Goal: Information Seeking & Learning: Learn about a topic

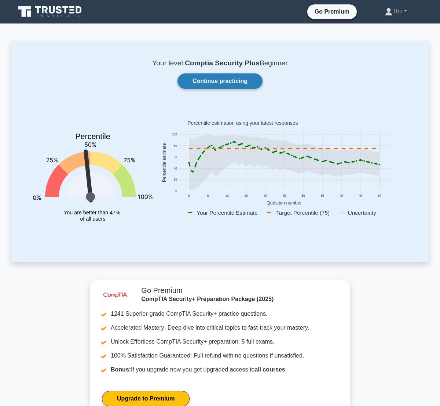
click at [221, 84] on link "Continue practicing" at bounding box center [220, 80] width 85 height 15
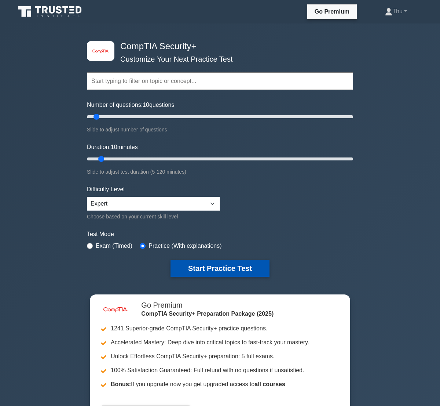
click at [218, 269] on button "Start Practice Test" at bounding box center [220, 268] width 99 height 17
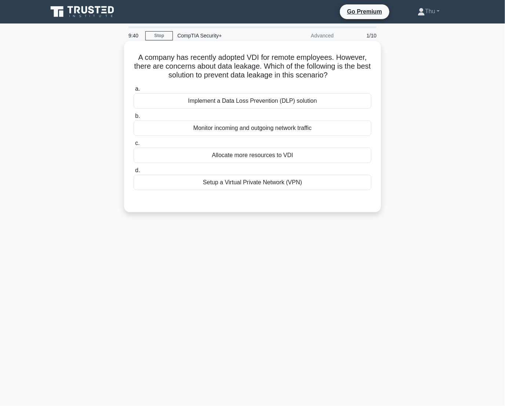
click at [251, 184] on div "Setup a Virtual Private Network (VPN)" at bounding box center [253, 182] width 238 height 15
click at [134, 173] on input "d. Setup a Virtual Private Network (VPN)" at bounding box center [134, 170] width 0 height 5
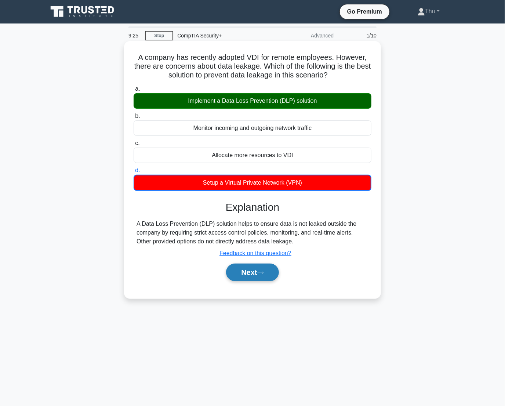
click at [253, 278] on button "Next" at bounding box center [252, 272] width 52 height 18
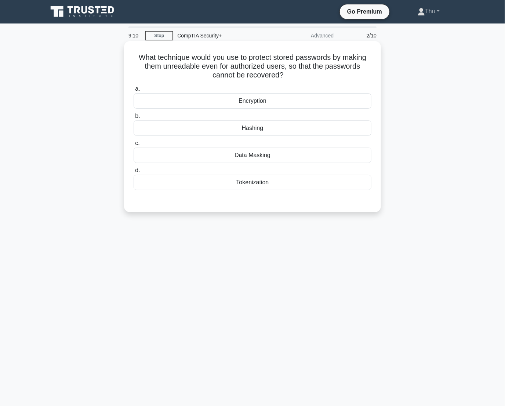
click at [257, 157] on div "Data Masking" at bounding box center [253, 155] width 238 height 15
click at [134, 146] on input "c. Data Masking" at bounding box center [134, 143] width 0 height 5
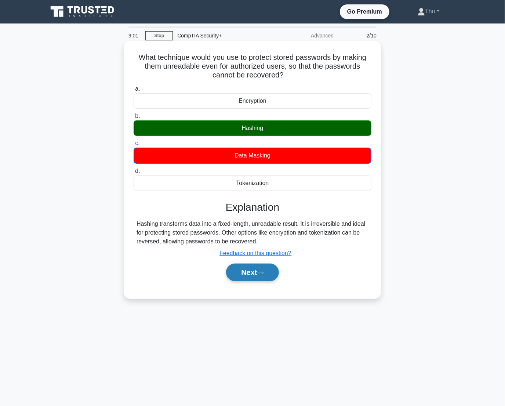
click at [270, 274] on button "Next" at bounding box center [252, 272] width 52 height 18
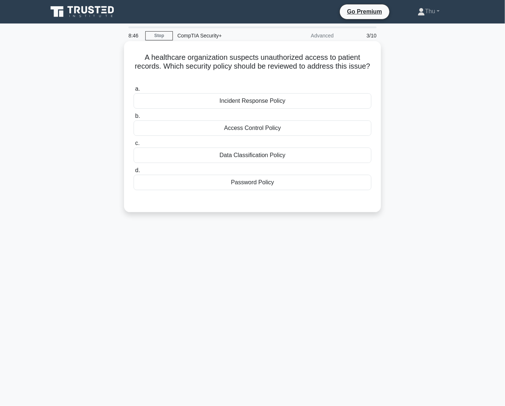
click at [251, 128] on div "Access Control Policy" at bounding box center [253, 127] width 238 height 15
click at [134, 119] on input "b. Access Control Policy" at bounding box center [134, 116] width 0 height 5
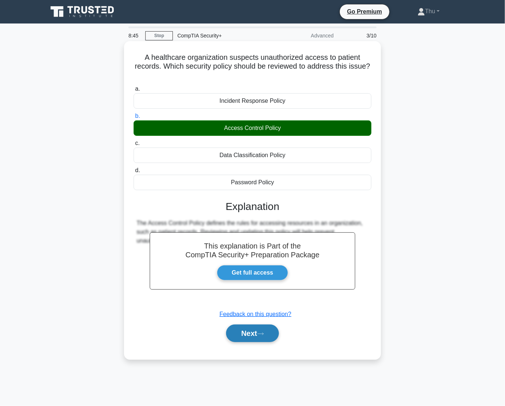
click at [254, 331] on button "Next" at bounding box center [252, 333] width 52 height 18
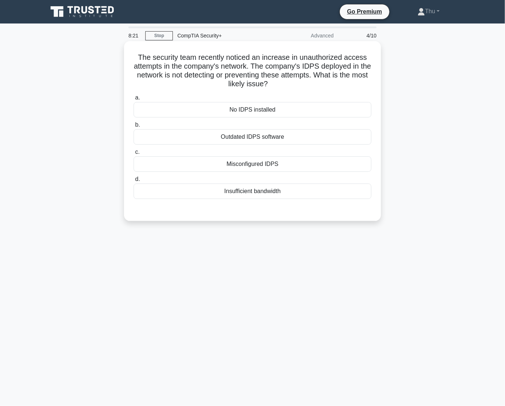
click at [247, 193] on div "Insufficient bandwidth" at bounding box center [253, 190] width 238 height 15
click at [134, 182] on input "d. Insufficient bandwidth" at bounding box center [134, 179] width 0 height 5
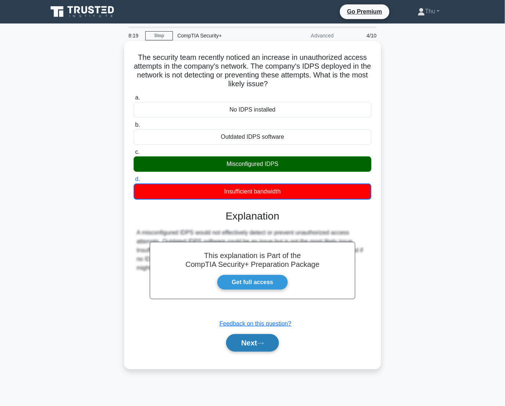
click at [261, 345] on icon at bounding box center [260, 343] width 7 height 4
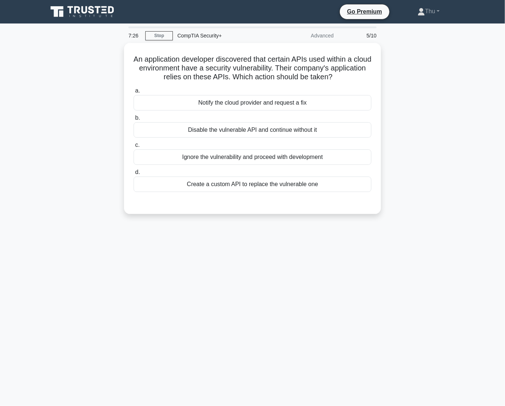
click at [411, 122] on div "An application developer discovered that certain APIs used within a cloud envir…" at bounding box center [252, 133] width 418 height 180
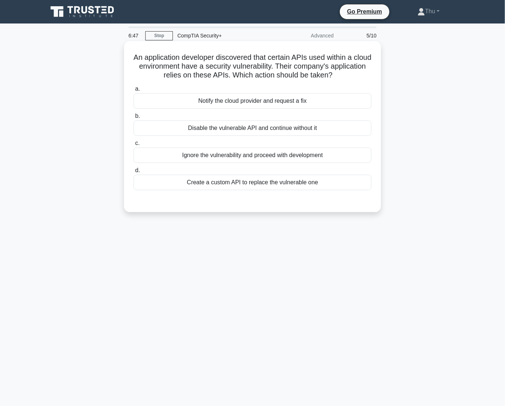
click at [257, 99] on div "Notify the cloud provider and request a fix" at bounding box center [253, 100] width 238 height 15
click at [134, 91] on input "a. Notify the cloud provider and request a fix" at bounding box center [134, 89] width 0 height 5
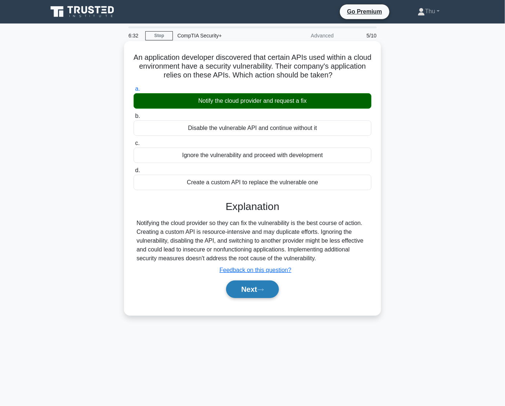
click at [248, 291] on button "Next" at bounding box center [252, 289] width 52 height 18
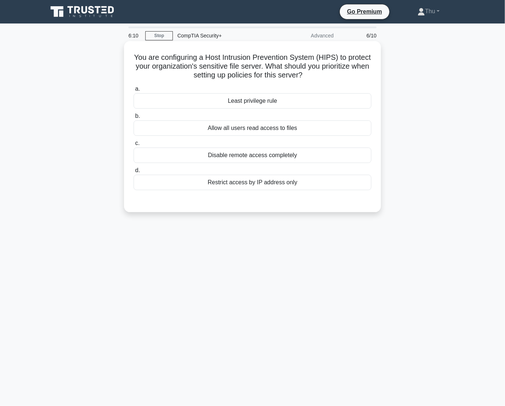
click at [250, 104] on div "Least privilege rule" at bounding box center [253, 100] width 238 height 15
click at [134, 91] on input "a. Least privilege rule" at bounding box center [134, 89] width 0 height 5
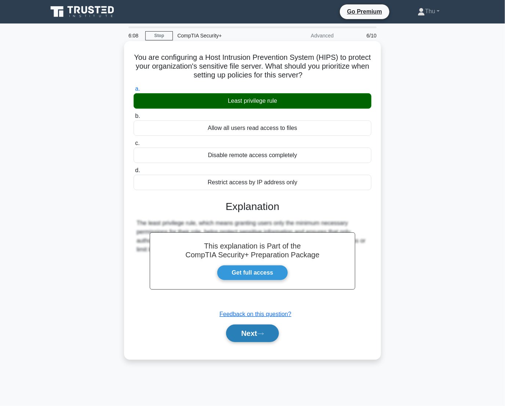
click at [246, 332] on button "Next" at bounding box center [252, 333] width 52 height 18
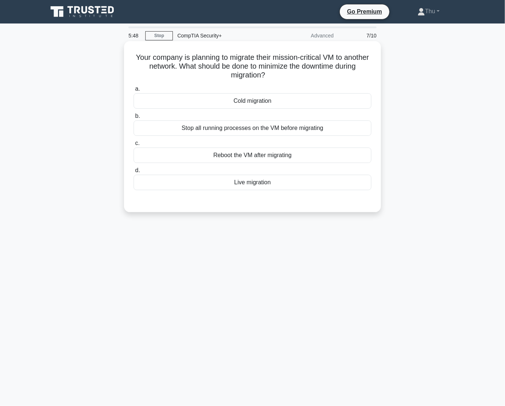
click at [262, 181] on div "Live migration" at bounding box center [253, 182] width 238 height 15
click at [134, 173] on input "d. Live migration" at bounding box center [134, 170] width 0 height 5
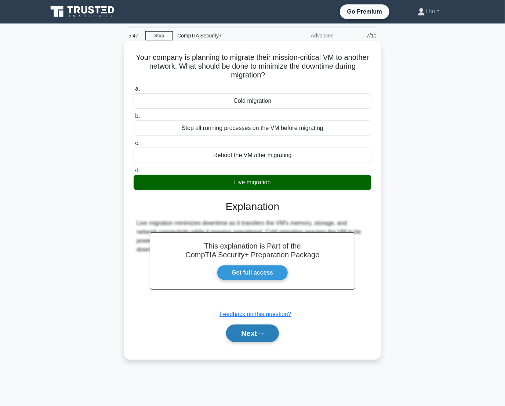
click at [246, 336] on button "Next" at bounding box center [252, 333] width 52 height 18
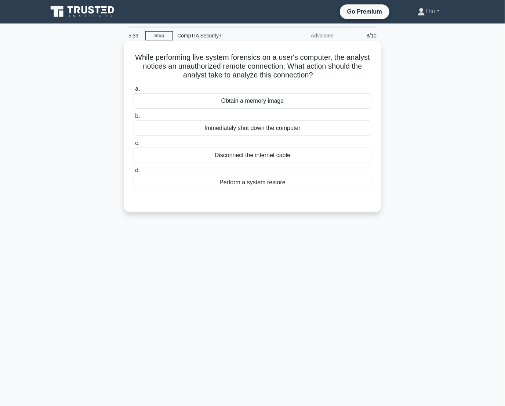
click at [264, 101] on div "Obtain a memory image" at bounding box center [253, 100] width 238 height 15
click at [134, 91] on input "a. Obtain a memory image" at bounding box center [134, 89] width 0 height 5
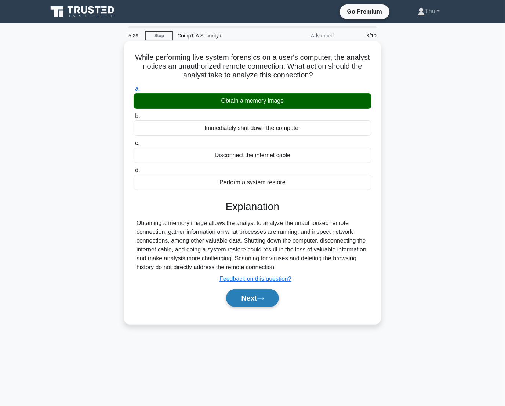
click at [243, 303] on button "Next" at bounding box center [252, 298] width 52 height 18
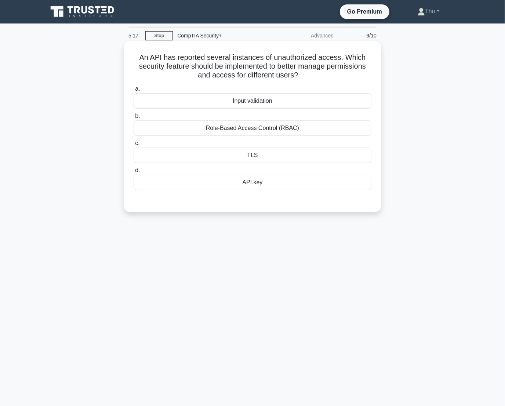
click at [243, 130] on div "Role-Based Access Control (RBAC)" at bounding box center [253, 127] width 238 height 15
click at [134, 119] on input "b. Role-Based Access Control (RBAC)" at bounding box center [134, 116] width 0 height 5
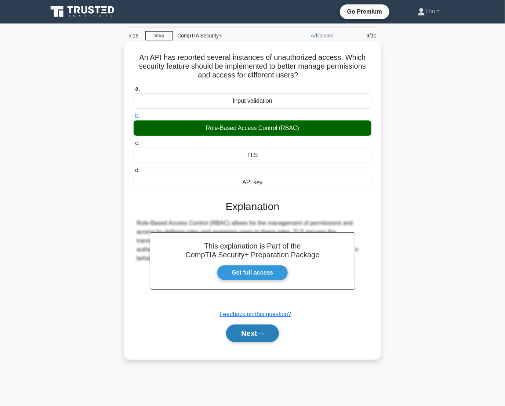
click at [269, 335] on button "Next" at bounding box center [252, 333] width 52 height 18
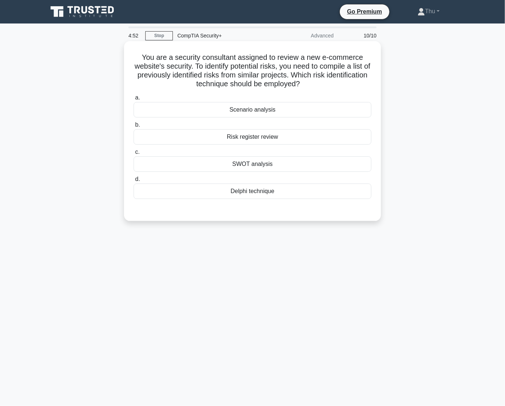
click at [253, 138] on div "Risk register review" at bounding box center [253, 136] width 238 height 15
click at [134, 127] on input "b. Risk register review" at bounding box center [134, 125] width 0 height 5
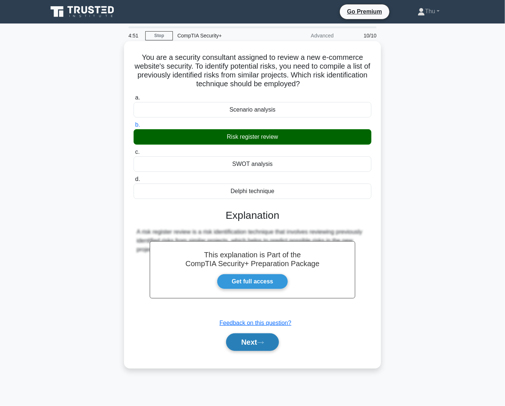
click at [269, 346] on button "Next" at bounding box center [252, 342] width 52 height 18
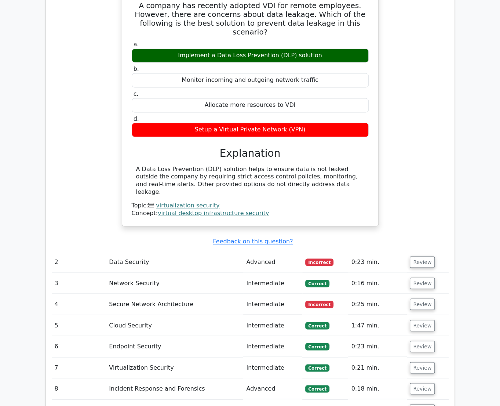
scroll to position [767, 0]
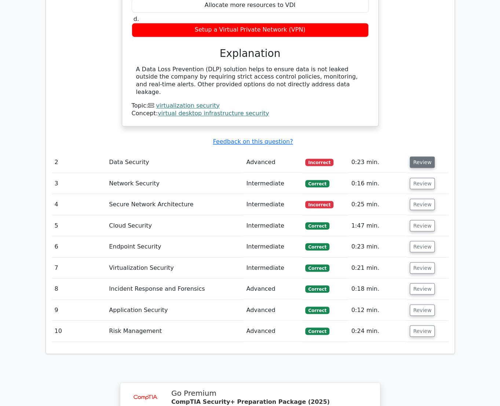
click at [422, 156] on button "Review" at bounding box center [422, 161] width 25 height 11
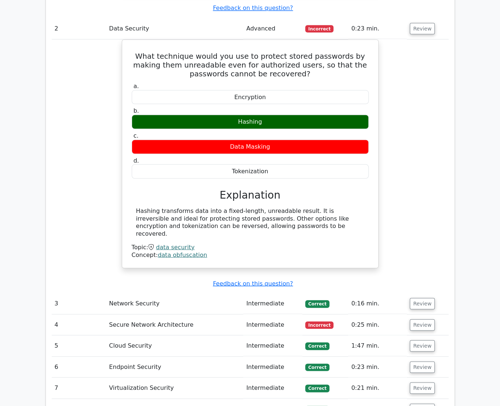
scroll to position [934, 0]
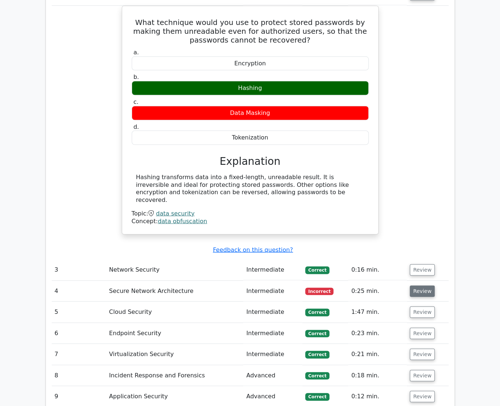
click at [423, 285] on button "Review" at bounding box center [422, 290] width 25 height 11
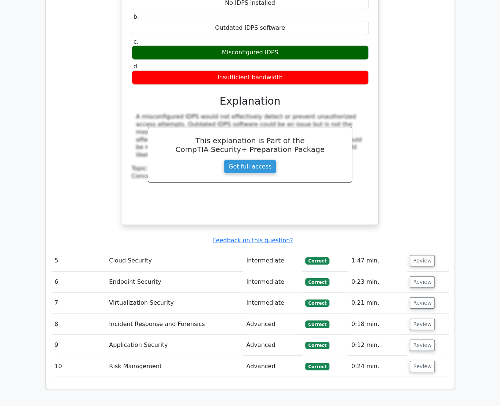
scroll to position [1468, 0]
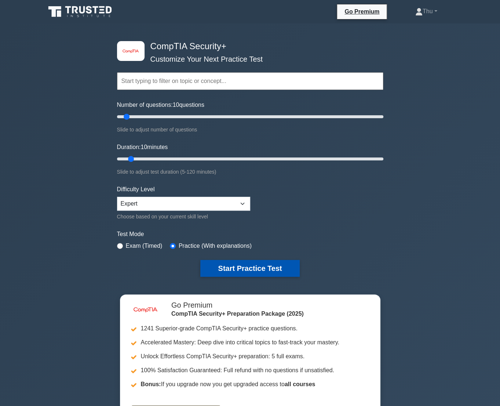
click at [273, 267] on button "Start Practice Test" at bounding box center [249, 268] width 99 height 17
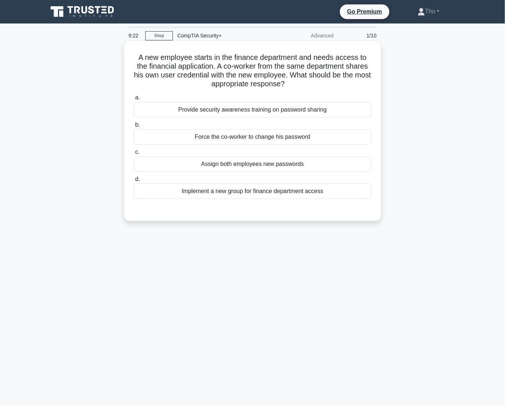
click at [246, 110] on div "Provide security awareness training on password sharing" at bounding box center [253, 109] width 238 height 15
click at [134, 100] on input "a. Provide security awareness training on password sharing" at bounding box center [134, 97] width 0 height 5
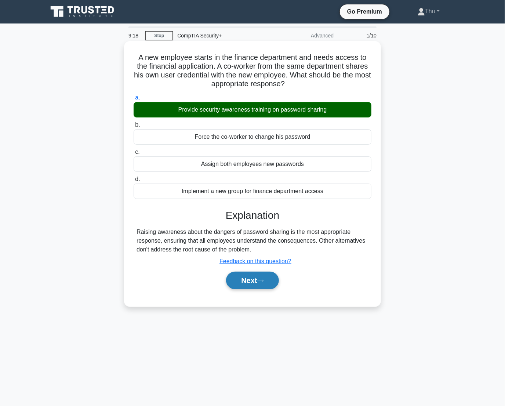
click at [244, 284] on button "Next" at bounding box center [252, 281] width 52 height 18
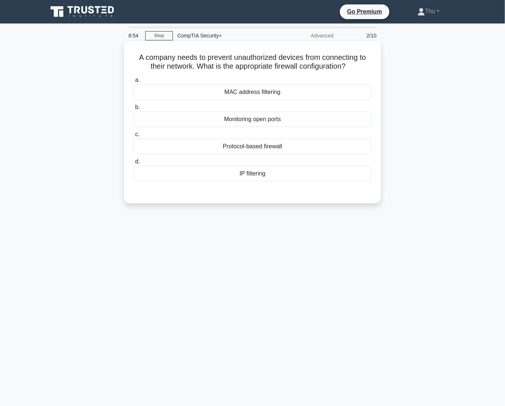
click at [233, 88] on div "MAC address filtering" at bounding box center [253, 91] width 238 height 15
click at [134, 83] on input "a. MAC address filtering" at bounding box center [134, 80] width 0 height 5
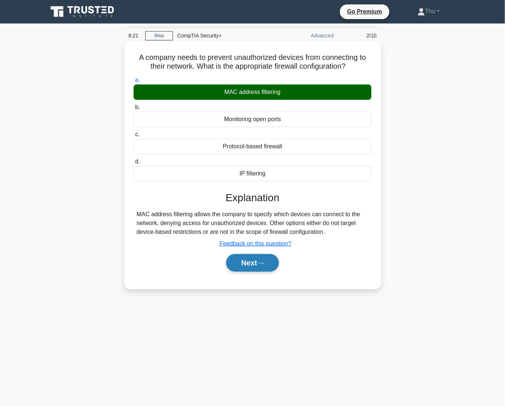
click at [247, 265] on button "Next" at bounding box center [252, 263] width 52 height 18
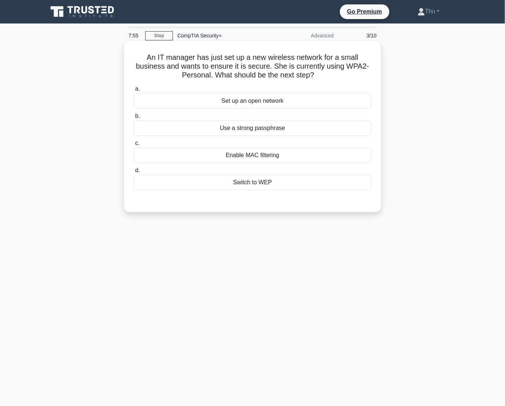
click at [252, 154] on div "Enable MAC filtering" at bounding box center [253, 155] width 238 height 15
drag, startPoint x: 252, startPoint y: 154, endPoint x: 240, endPoint y: 158, distance: 12.3
click at [240, 158] on div "Enable MAC filtering" at bounding box center [253, 155] width 238 height 15
click at [134, 146] on input "c. Enable MAC filtering" at bounding box center [134, 143] width 0 height 5
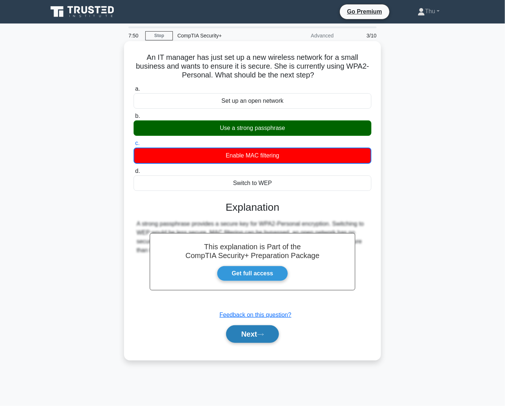
click at [255, 331] on button "Next" at bounding box center [252, 334] width 52 height 18
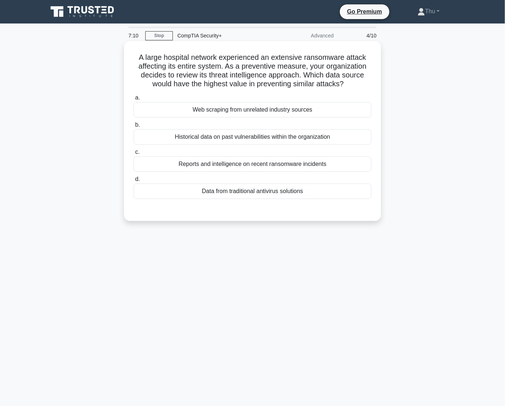
click at [215, 167] on div "Reports and intelligence on recent ransomware incidents" at bounding box center [253, 163] width 238 height 15
click at [134, 154] on input "c. Reports and intelligence on recent ransomware incidents" at bounding box center [134, 152] width 0 height 5
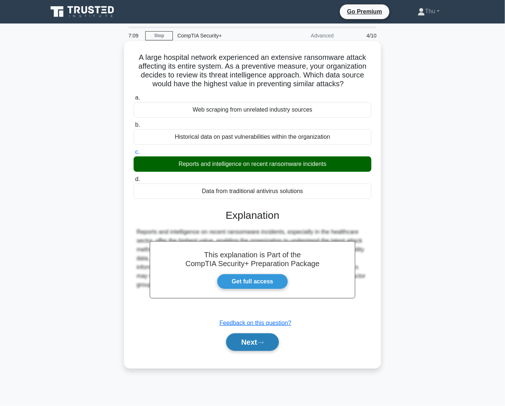
click at [253, 345] on button "Next" at bounding box center [252, 342] width 52 height 18
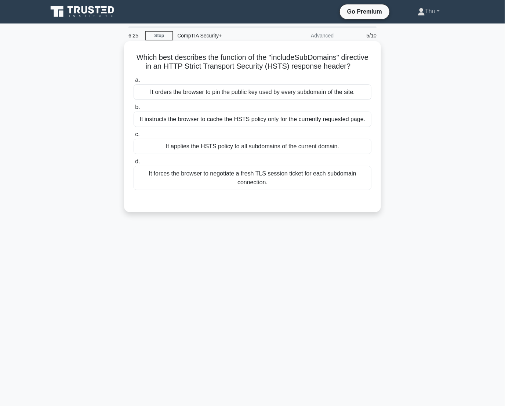
click at [252, 154] on div "It applies the HSTS policy to all subdomains of the current domain." at bounding box center [253, 146] width 238 height 15
click at [134, 137] on input "c. It applies the HSTS policy to all subdomains of the current domain." at bounding box center [134, 134] width 0 height 5
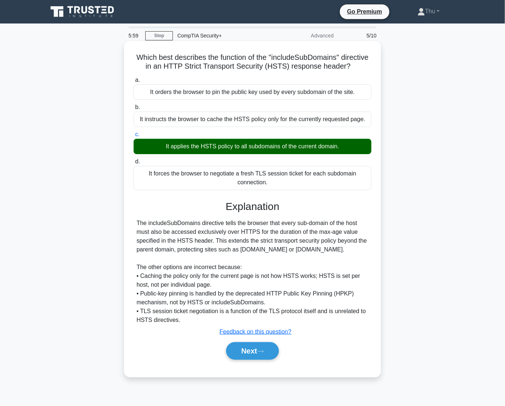
click at [226, 342] on button "Next" at bounding box center [252, 351] width 52 height 18
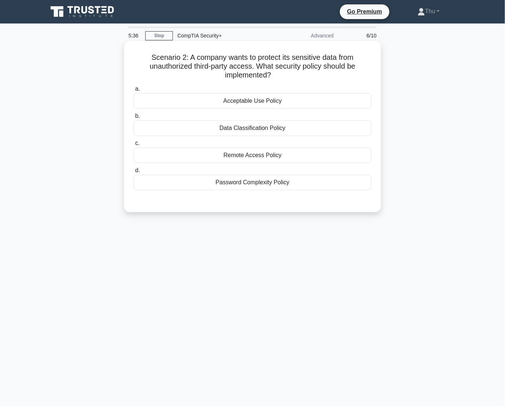
click at [260, 185] on div "Password Complexity Policy" at bounding box center [253, 182] width 238 height 15
click at [134, 173] on input "d. Password Complexity Policy" at bounding box center [134, 170] width 0 height 5
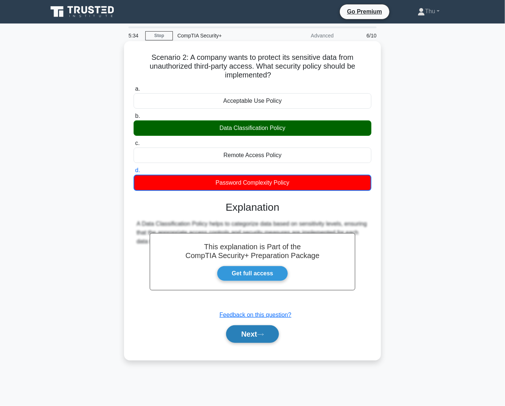
click at [259, 339] on button "Next" at bounding box center [252, 334] width 52 height 18
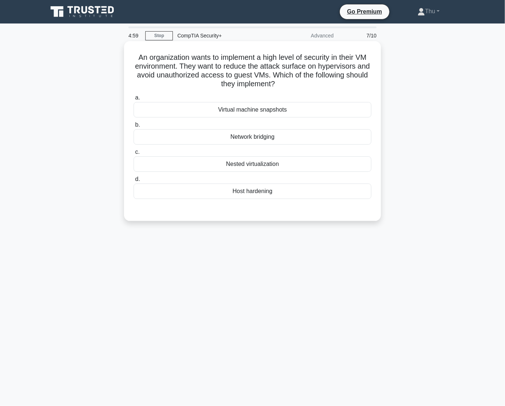
click at [253, 194] on div "Host hardening" at bounding box center [253, 190] width 238 height 15
click at [134, 182] on input "d. Host hardening" at bounding box center [134, 179] width 0 height 5
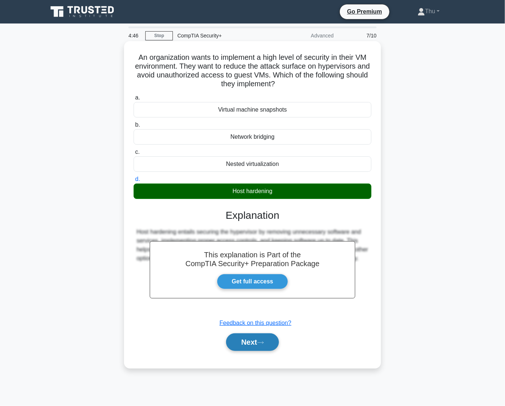
click at [254, 350] on button "Next" at bounding box center [252, 342] width 52 height 18
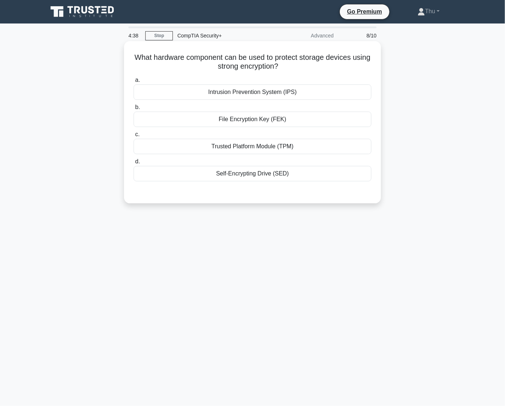
click at [246, 152] on div "Trusted Platform Module (TPM)" at bounding box center [253, 146] width 238 height 15
click at [134, 137] on input "c. Trusted Platform Module (TPM)" at bounding box center [134, 134] width 0 height 5
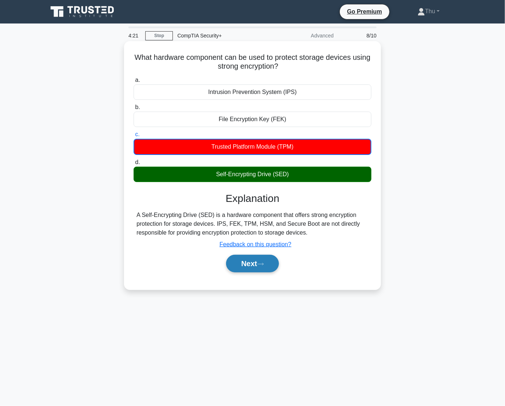
click at [249, 264] on button "Next" at bounding box center [252, 264] width 52 height 18
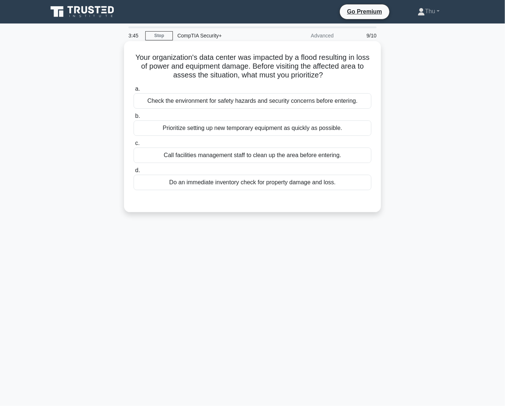
click at [247, 101] on div "Check the environment for safety hazards and security concerns before entering." at bounding box center [253, 100] width 238 height 15
click at [134, 91] on input "a. Check the environment for safety hazards and security concerns before enteri…" at bounding box center [134, 89] width 0 height 5
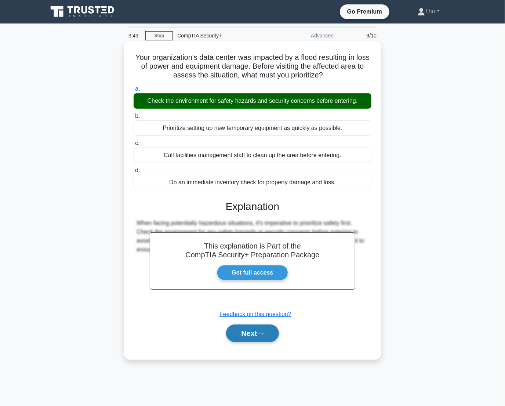
click at [253, 330] on button "Next" at bounding box center [252, 333] width 52 height 18
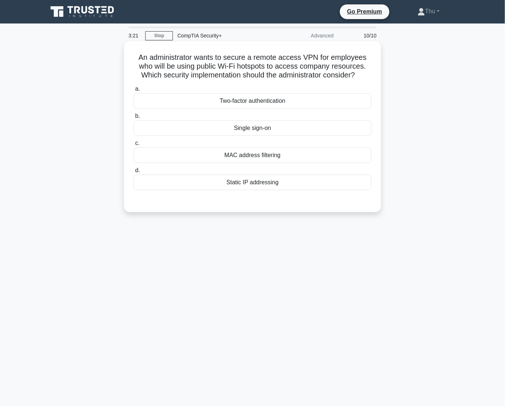
click at [243, 185] on div "Static IP addressing" at bounding box center [253, 182] width 238 height 15
click at [134, 173] on input "d. Static IP addressing" at bounding box center [134, 170] width 0 height 5
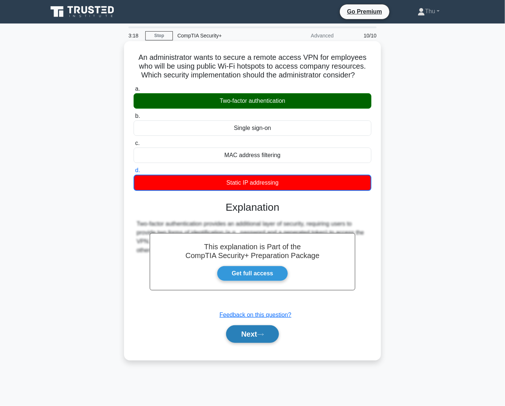
click at [261, 334] on icon at bounding box center [261, 334] width 6 height 2
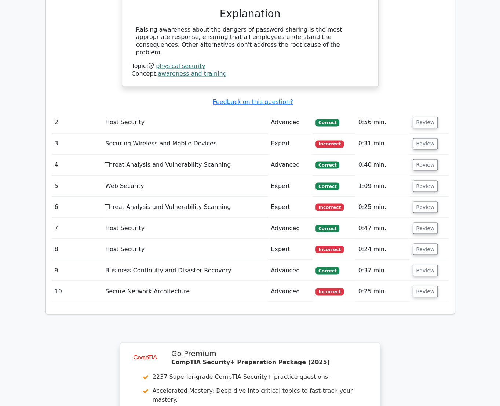
scroll to position [800, 0]
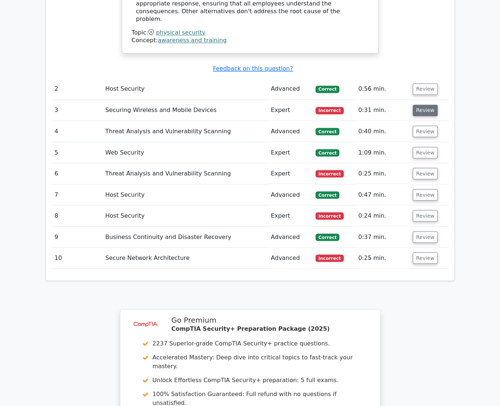
click at [413, 105] on button "Review" at bounding box center [425, 110] width 25 height 11
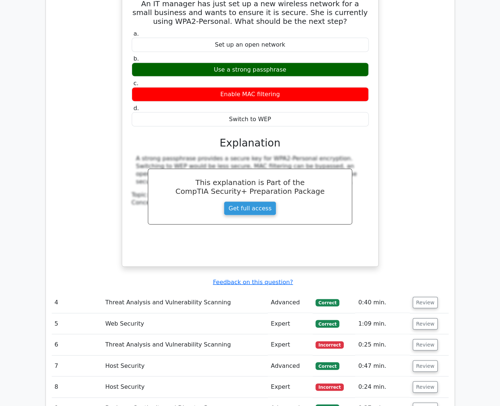
scroll to position [1034, 0]
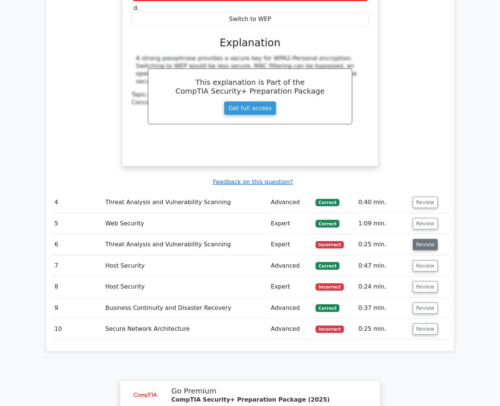
click at [417, 239] on button "Review" at bounding box center [425, 244] width 25 height 11
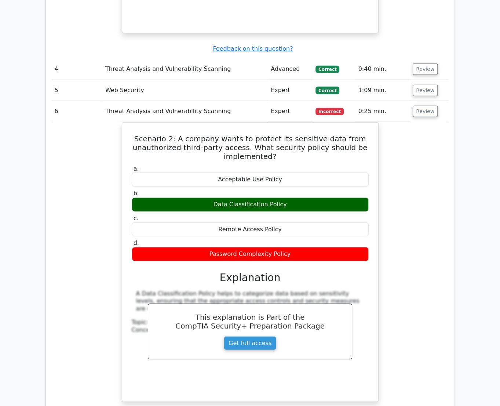
scroll to position [1201, 0]
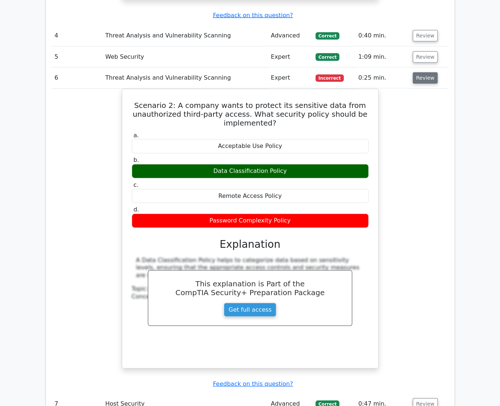
click at [423, 72] on button "Review" at bounding box center [425, 77] width 25 height 11
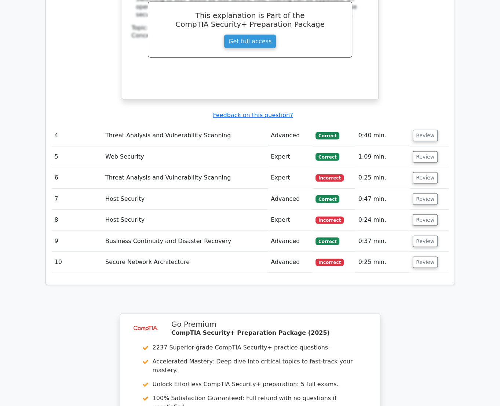
scroll to position [1067, 0]
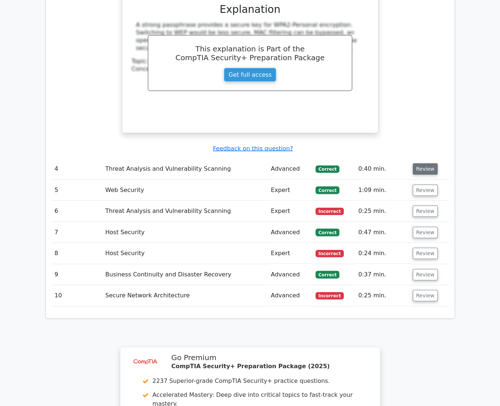
click at [425, 163] on button "Review" at bounding box center [425, 168] width 25 height 11
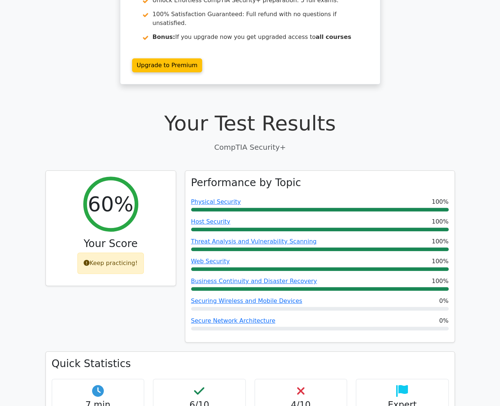
scroll to position [0, 0]
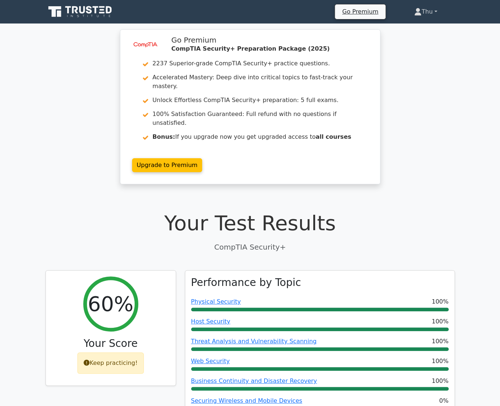
click at [421, 8] on link "Thu" at bounding box center [426, 11] width 58 height 15
click at [415, 28] on link "Profile" at bounding box center [426, 29] width 58 height 12
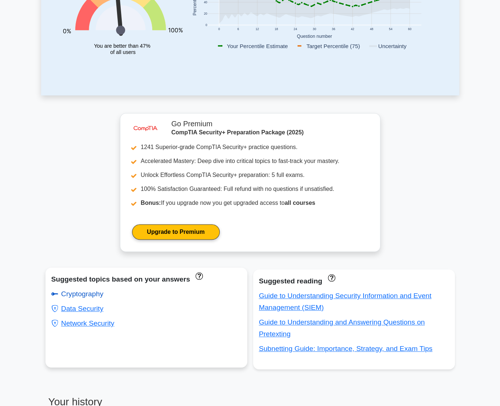
scroll to position [233, 0]
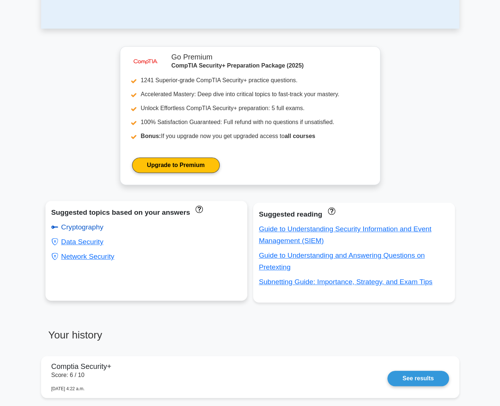
click at [97, 230] on link "Cryptography" at bounding box center [77, 227] width 52 height 8
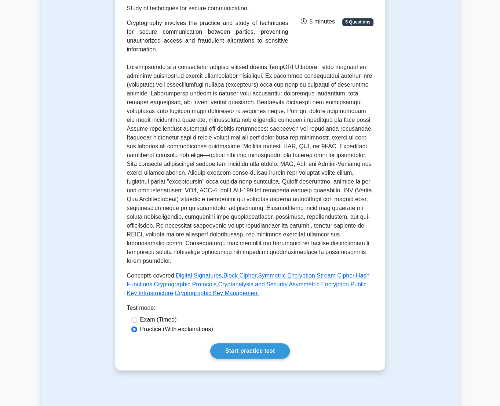
scroll to position [133, 0]
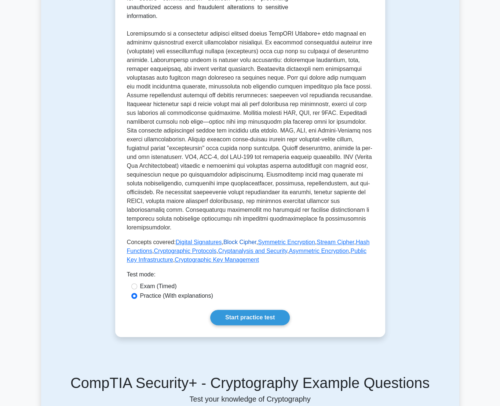
click at [227, 239] on link "Block Cipher" at bounding box center [239, 242] width 33 height 6
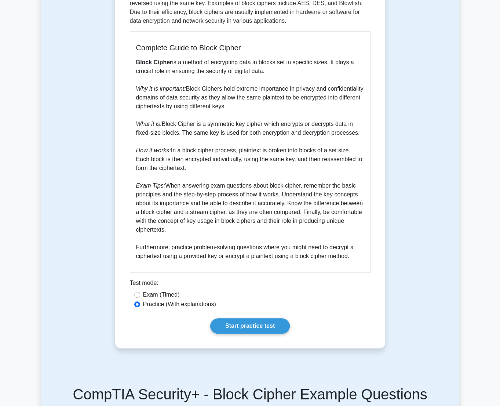
scroll to position [33, 0]
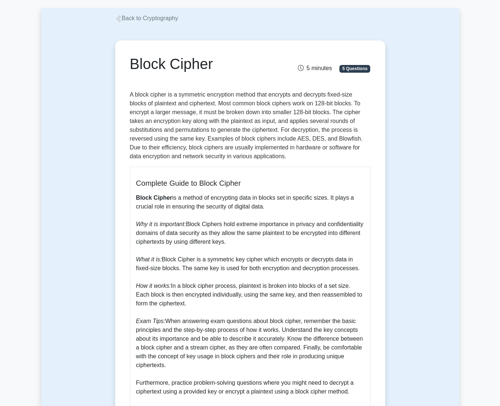
click at [123, 17] on link "Back to Cryptography" at bounding box center [146, 18] width 63 height 6
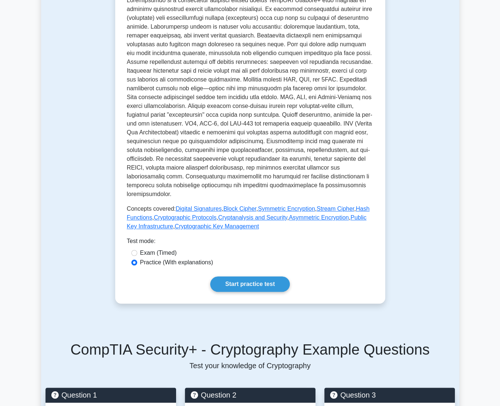
scroll to position [66, 0]
